Goal: Transaction & Acquisition: Purchase product/service

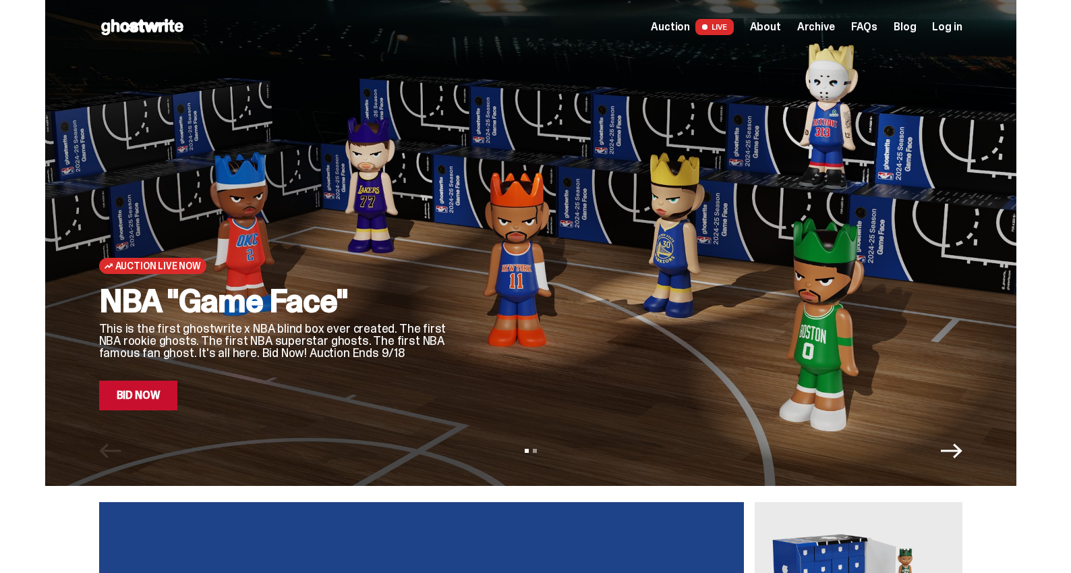
click at [150, 403] on link "Bid Now" at bounding box center [138, 396] width 79 height 30
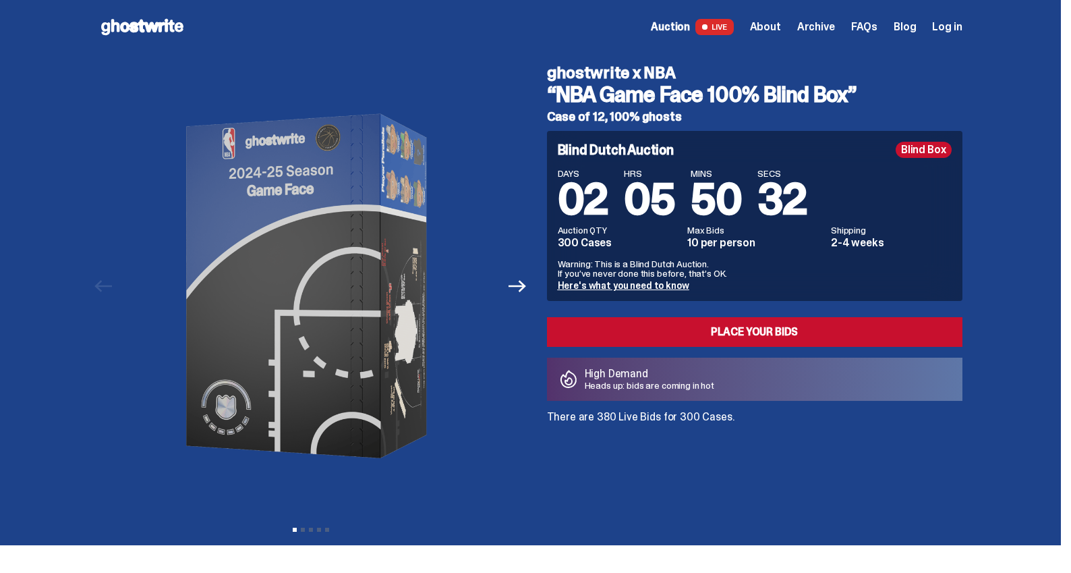
click at [953, 77] on h4 "ghostwrite x NBA" at bounding box center [755, 73] width 416 height 16
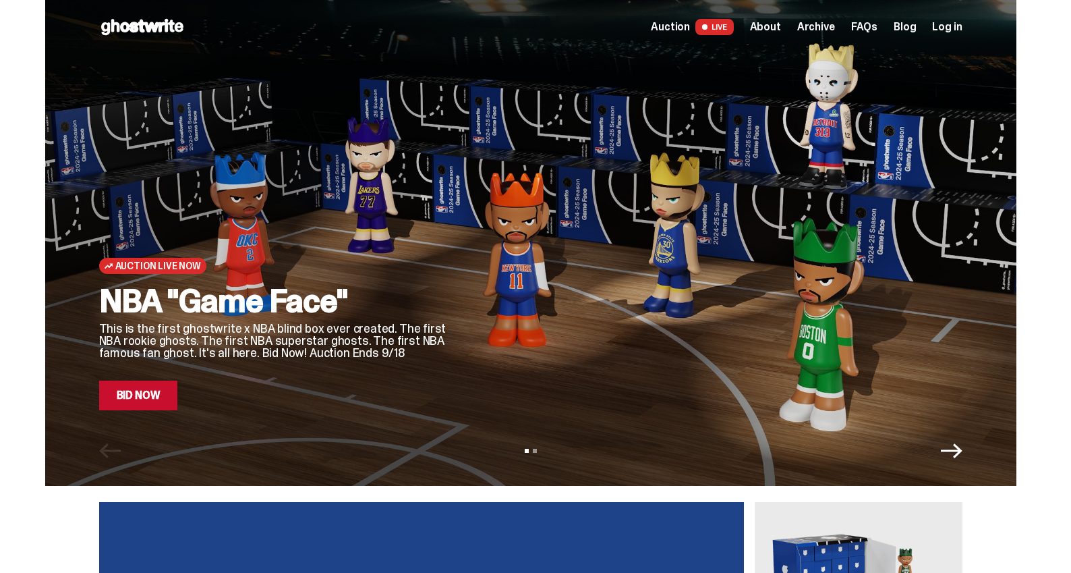
click at [141, 391] on link "Bid Now" at bounding box center [138, 396] width 79 height 30
